Goal: Information Seeking & Learning: Find specific fact

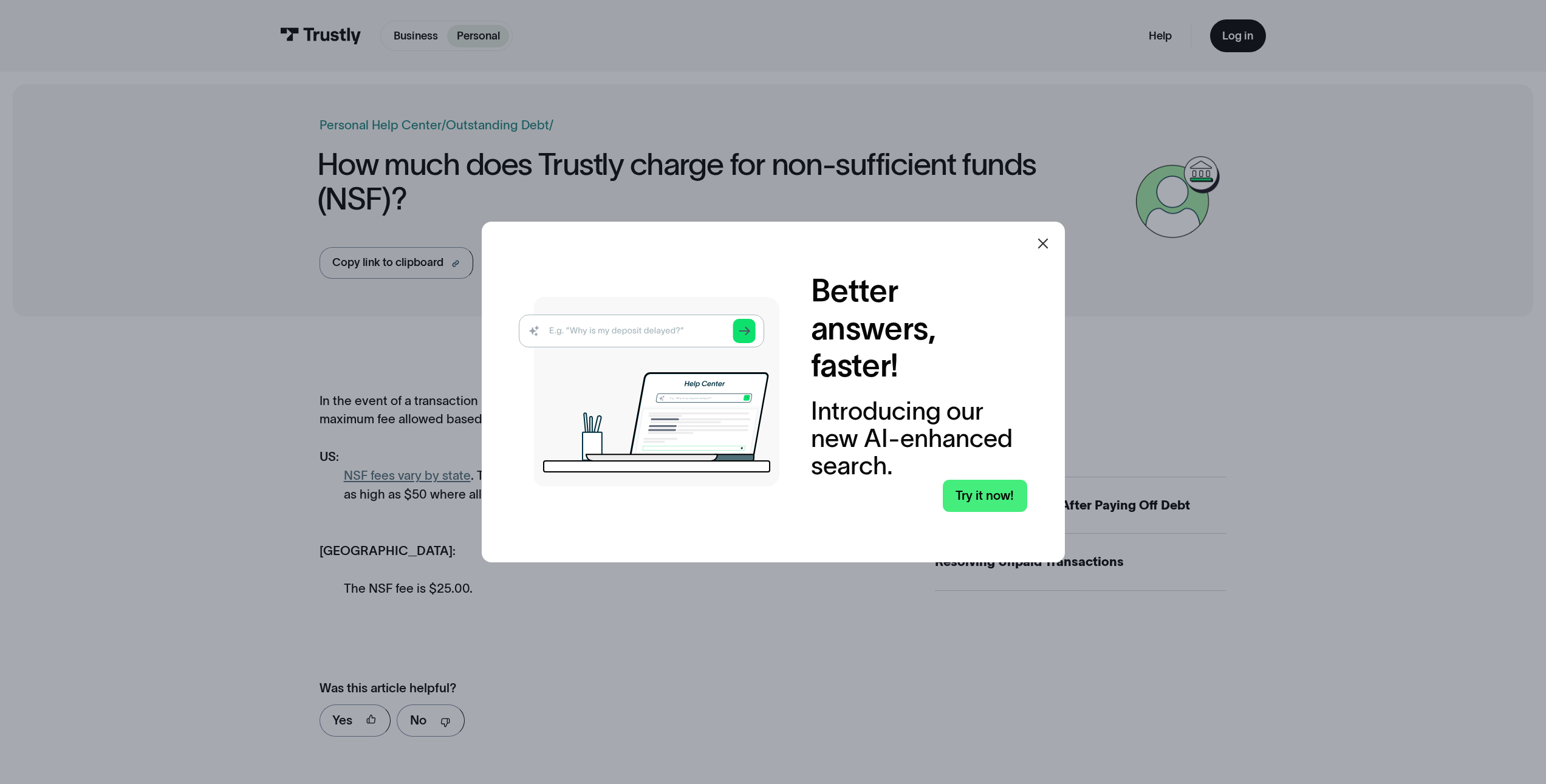
click at [1047, 239] on icon at bounding box center [1043, 244] width 15 height 15
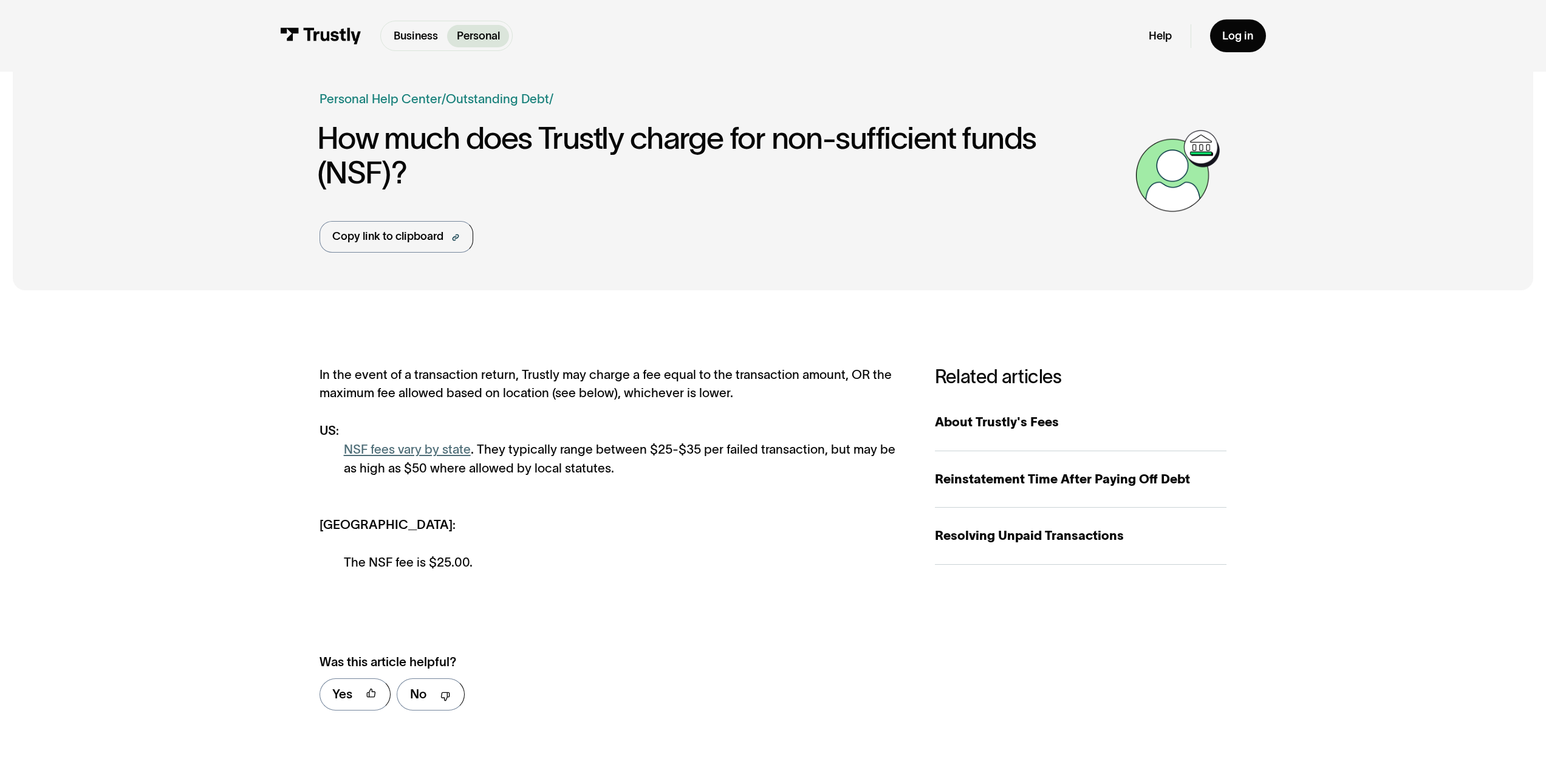
scroll to position [15, 0]
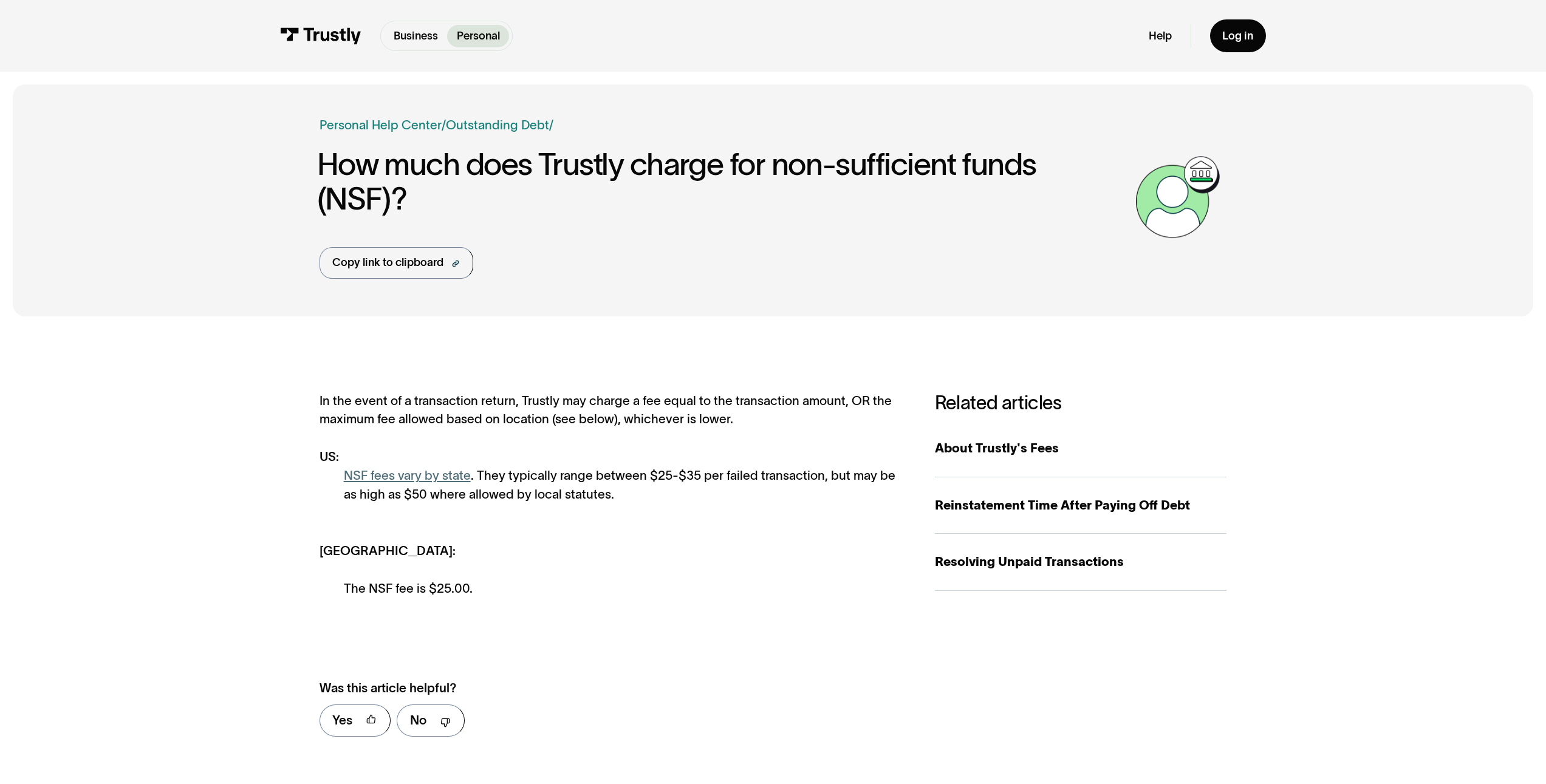
click at [419, 478] on link "NSF fees vary by state" at bounding box center [407, 475] width 127 height 14
click at [420, 474] on link "NSF fees vary by state" at bounding box center [407, 475] width 127 height 14
click at [426, 478] on link "NSF fees vary by state" at bounding box center [407, 475] width 127 height 14
